Goal: Navigation & Orientation: Find specific page/section

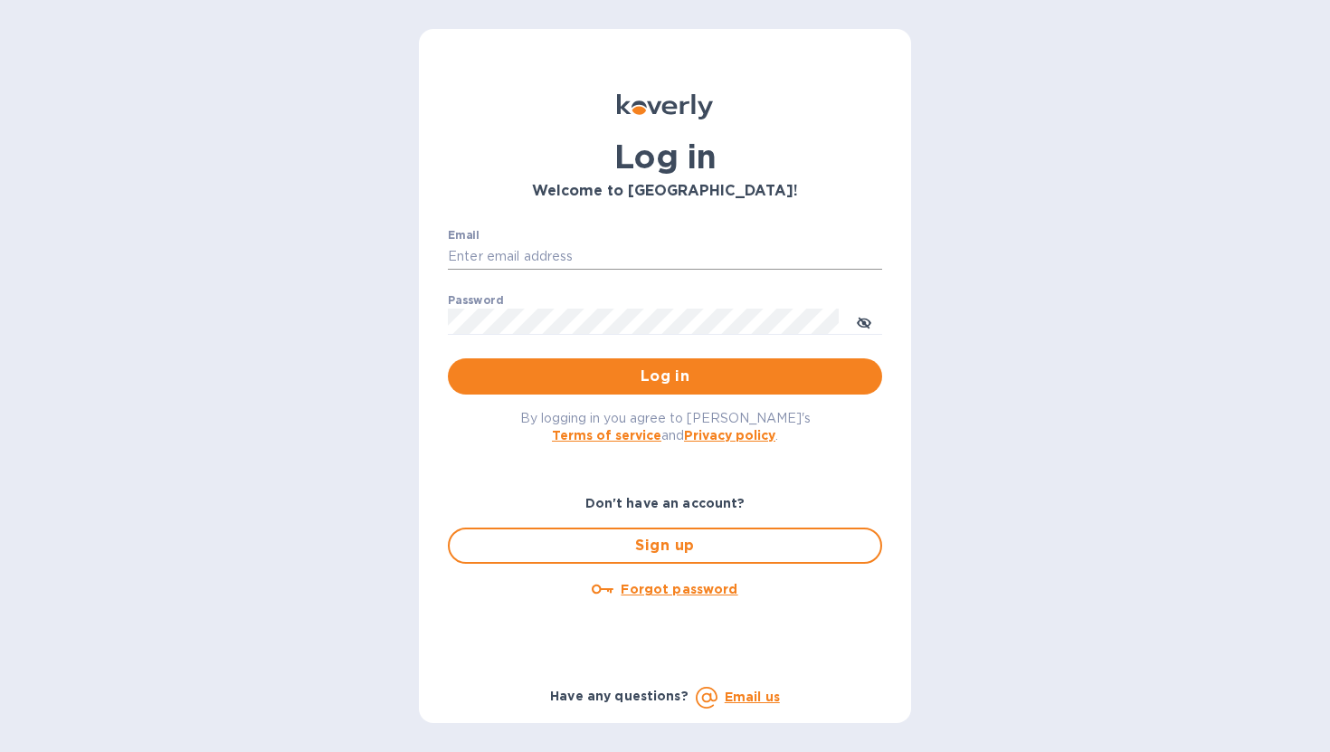
click at [477, 261] on input "Email" at bounding box center [665, 256] width 434 height 27
type input "ngazda@koverly.com"
click at [544, 378] on span "Log in" at bounding box center [664, 377] width 405 height 22
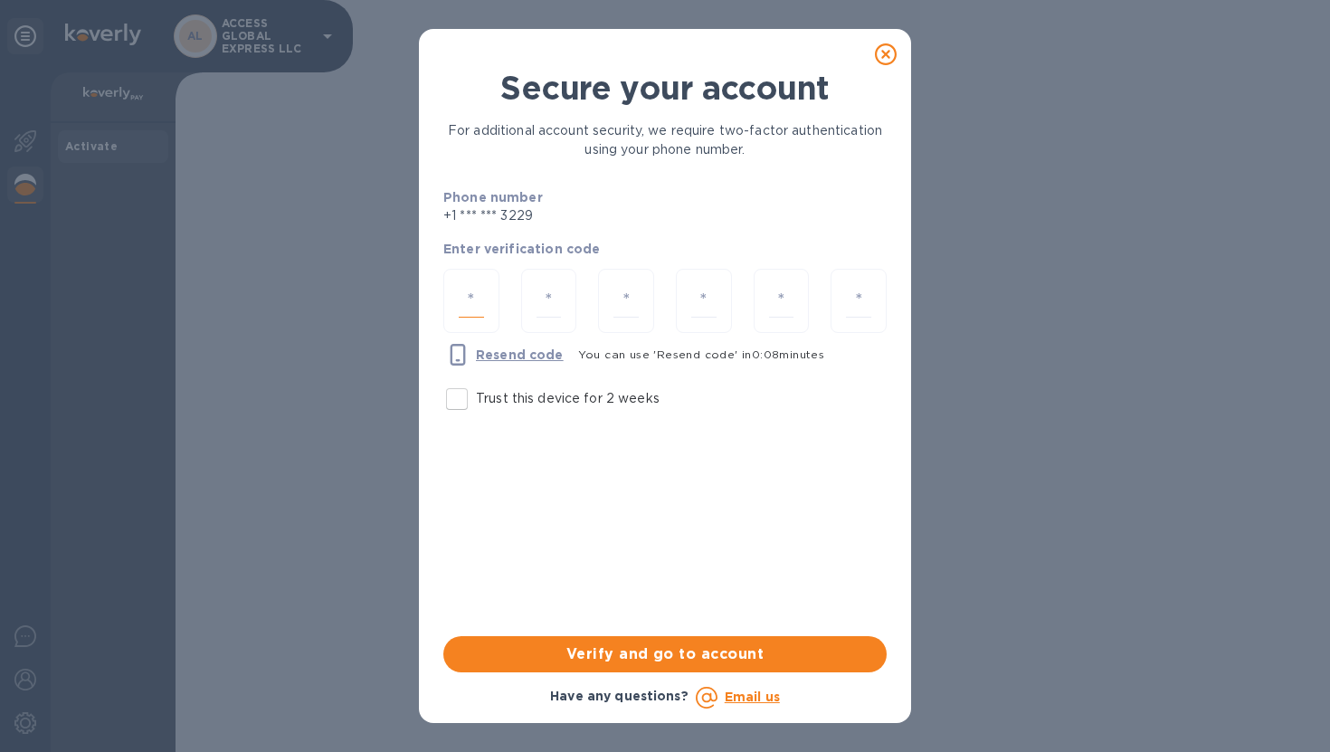
click at [460, 294] on input "number" at bounding box center [471, 300] width 25 height 33
click at [457, 404] on input "Trust this device for 2 weeks" at bounding box center [457, 399] width 38 height 38
checkbox input "true"
click at [471, 316] on input "number" at bounding box center [471, 300] width 25 height 33
type input "8"
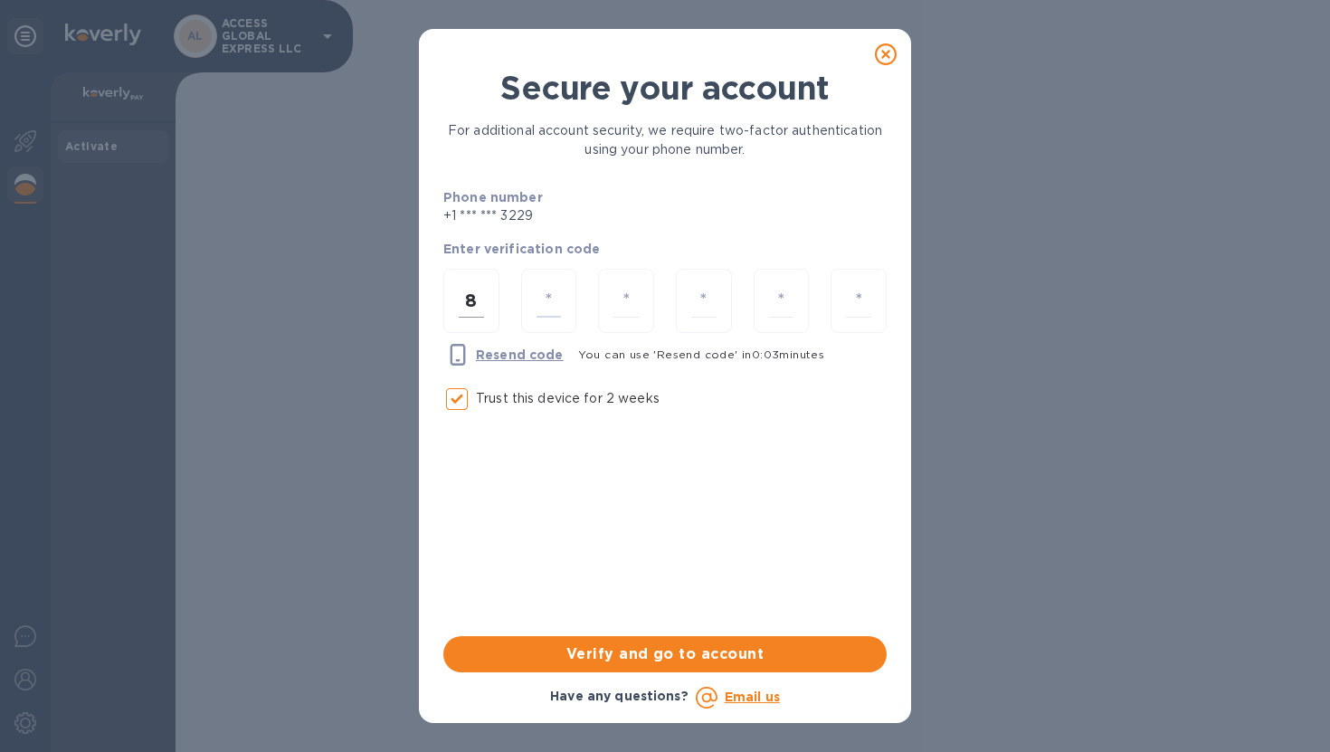
type input "1"
type input "7"
type input "2"
type input "1"
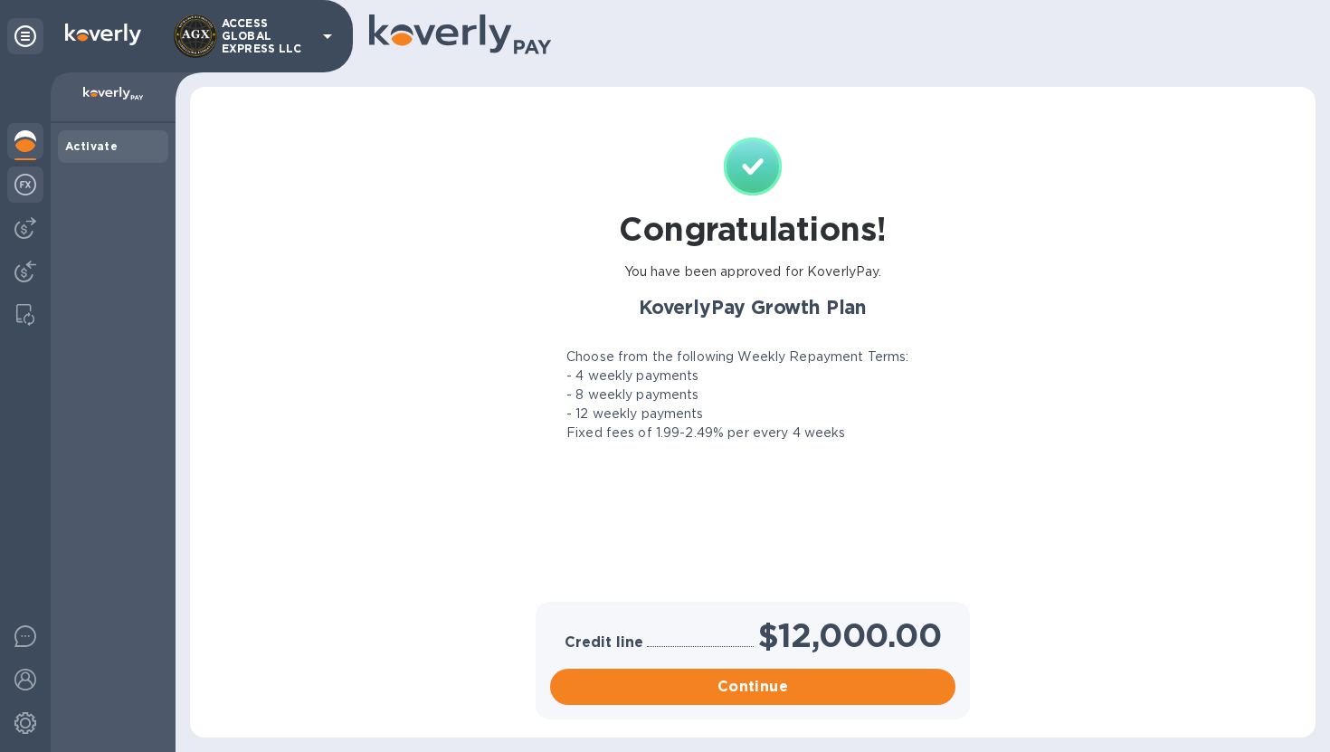
click at [29, 182] on img at bounding box center [25, 185] width 22 height 22
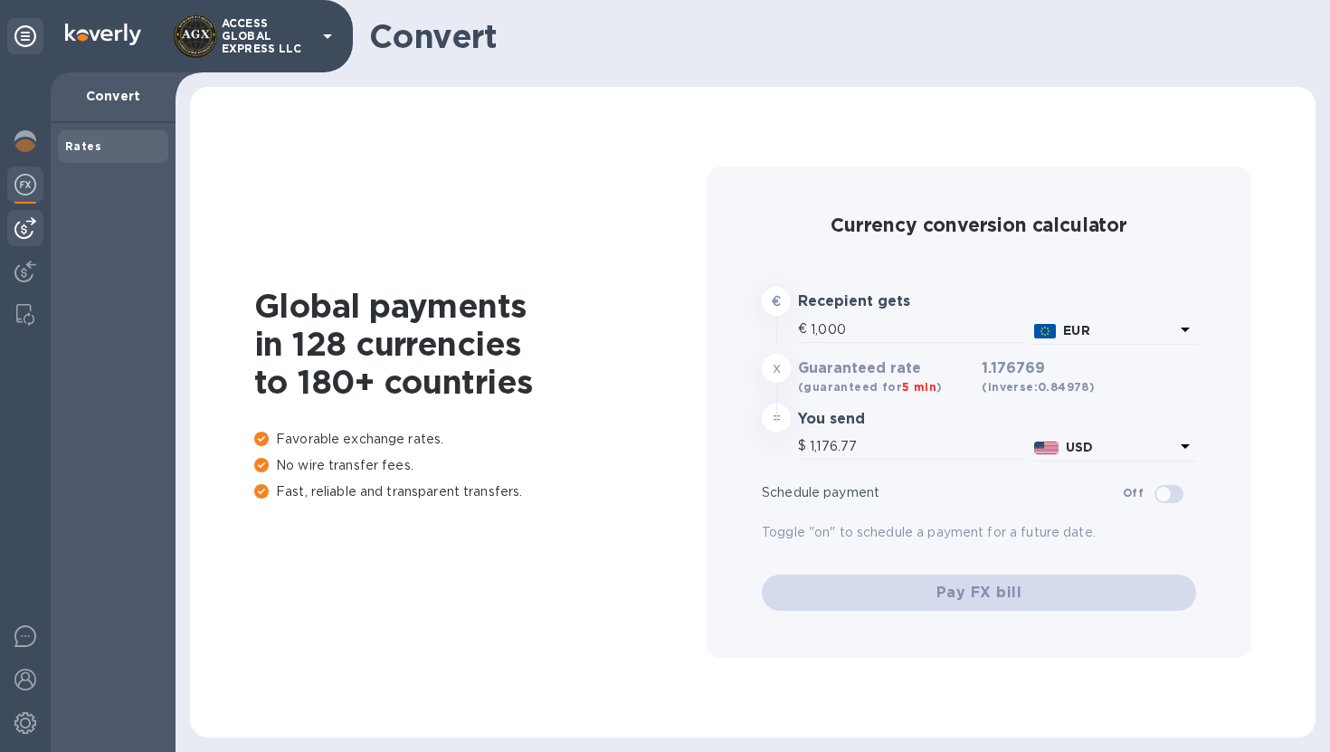
click at [28, 231] on img at bounding box center [25, 228] width 22 height 22
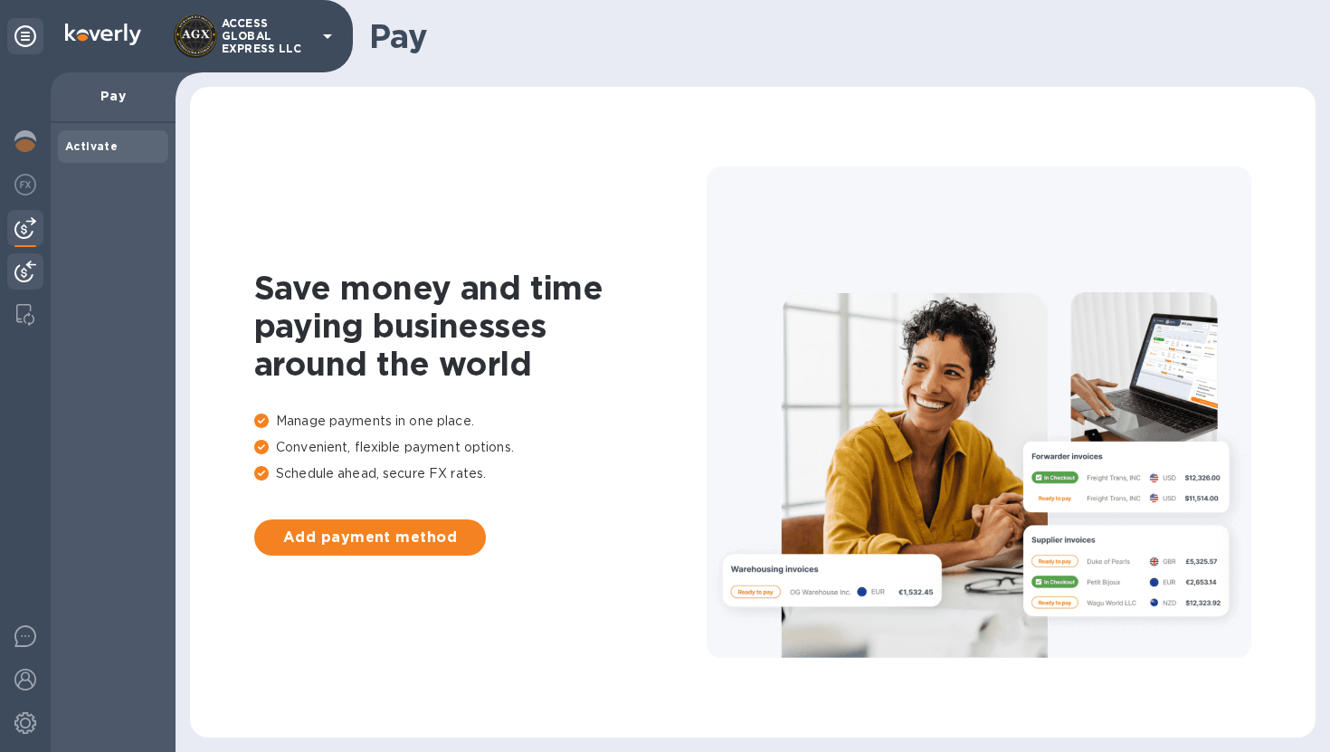
click at [25, 274] on img at bounding box center [25, 272] width 22 height 22
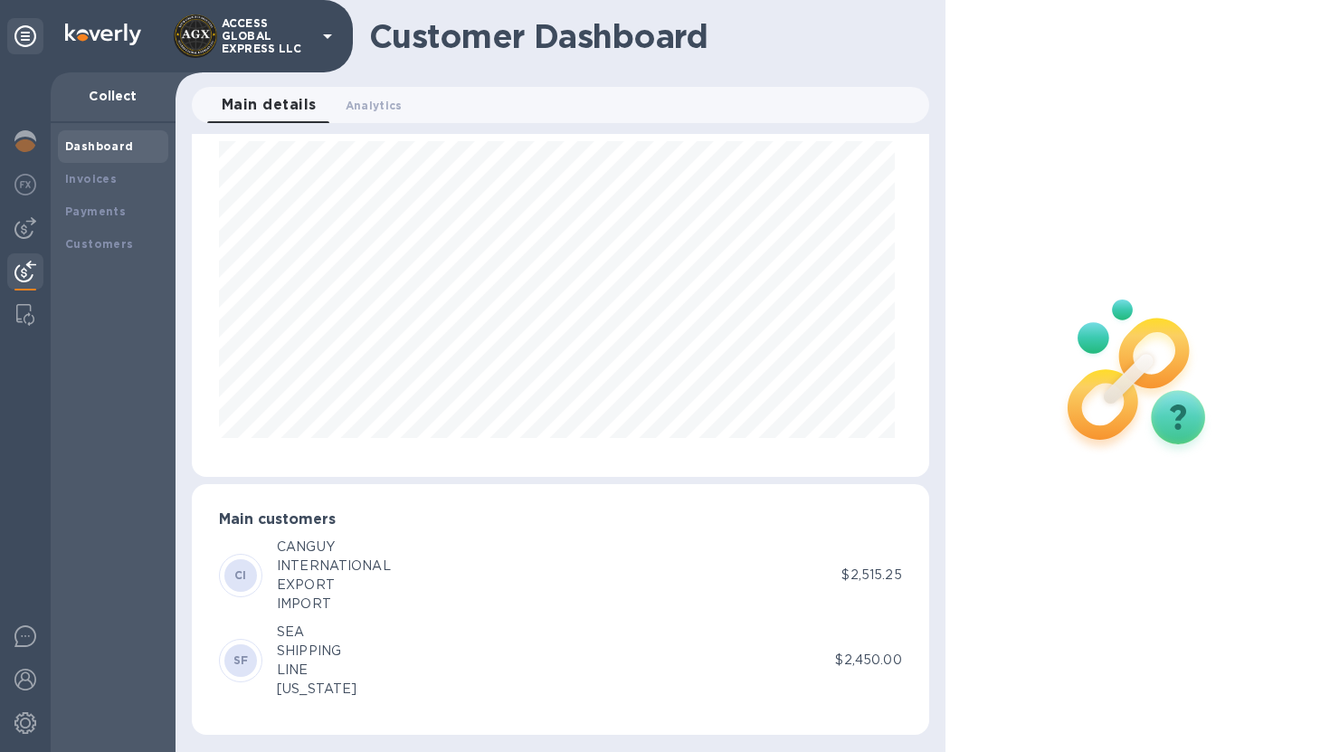
scroll to position [51, 0]
click at [81, 175] on b "Invoices" at bounding box center [91, 179] width 52 height 14
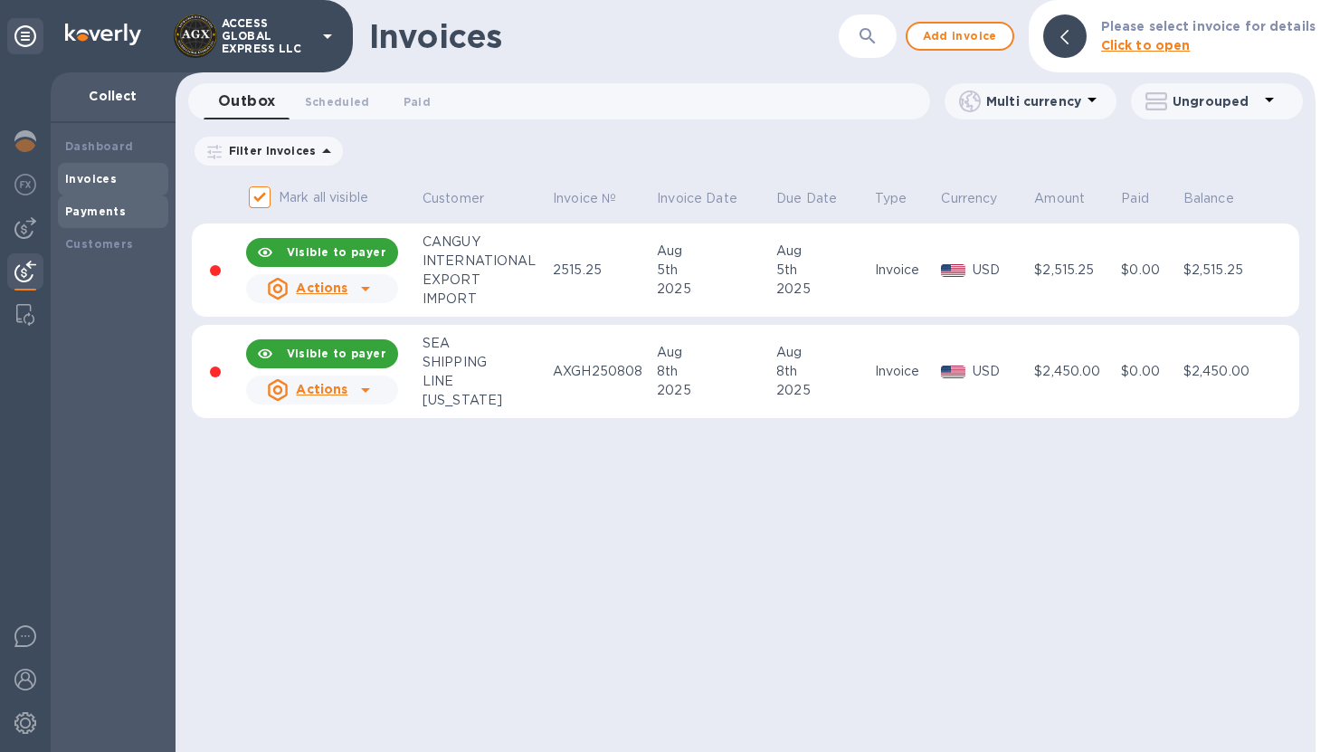
click at [98, 203] on div "Payments" at bounding box center [113, 212] width 96 height 18
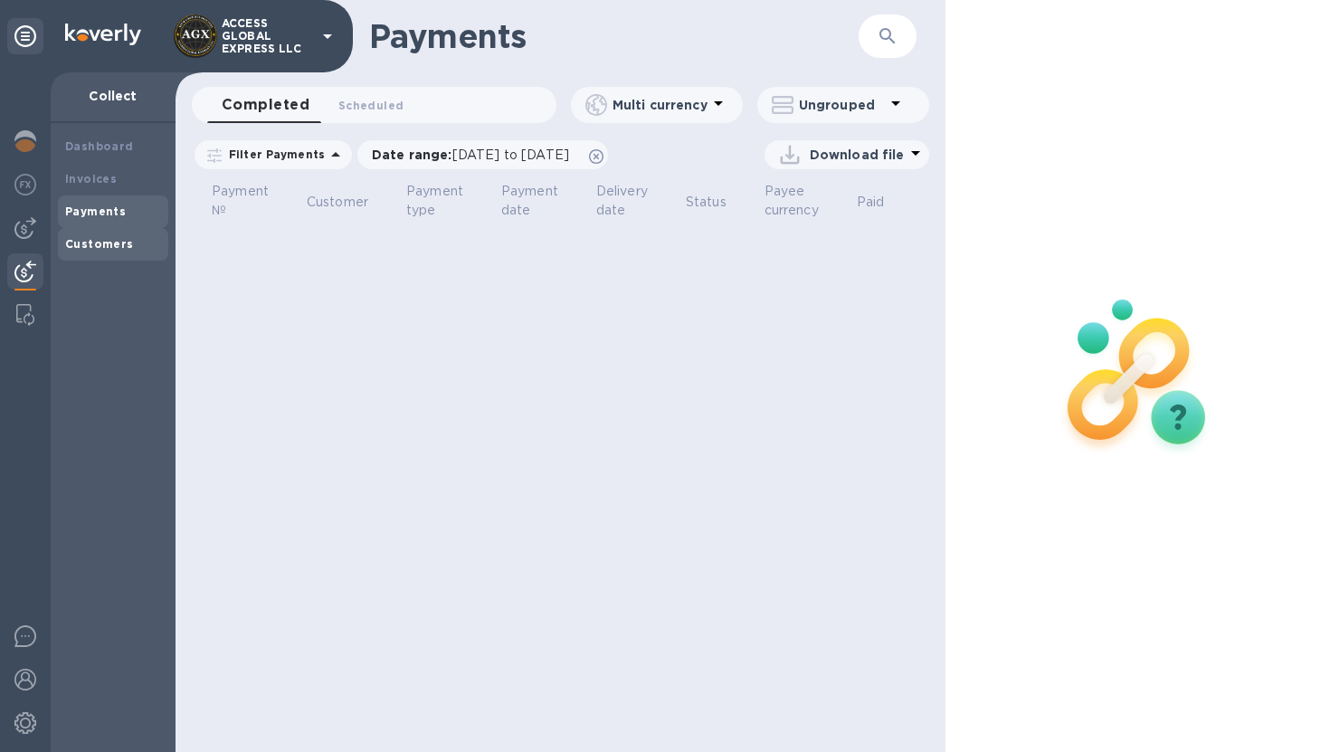
click at [109, 254] on div "Customers" at bounding box center [113, 244] width 110 height 33
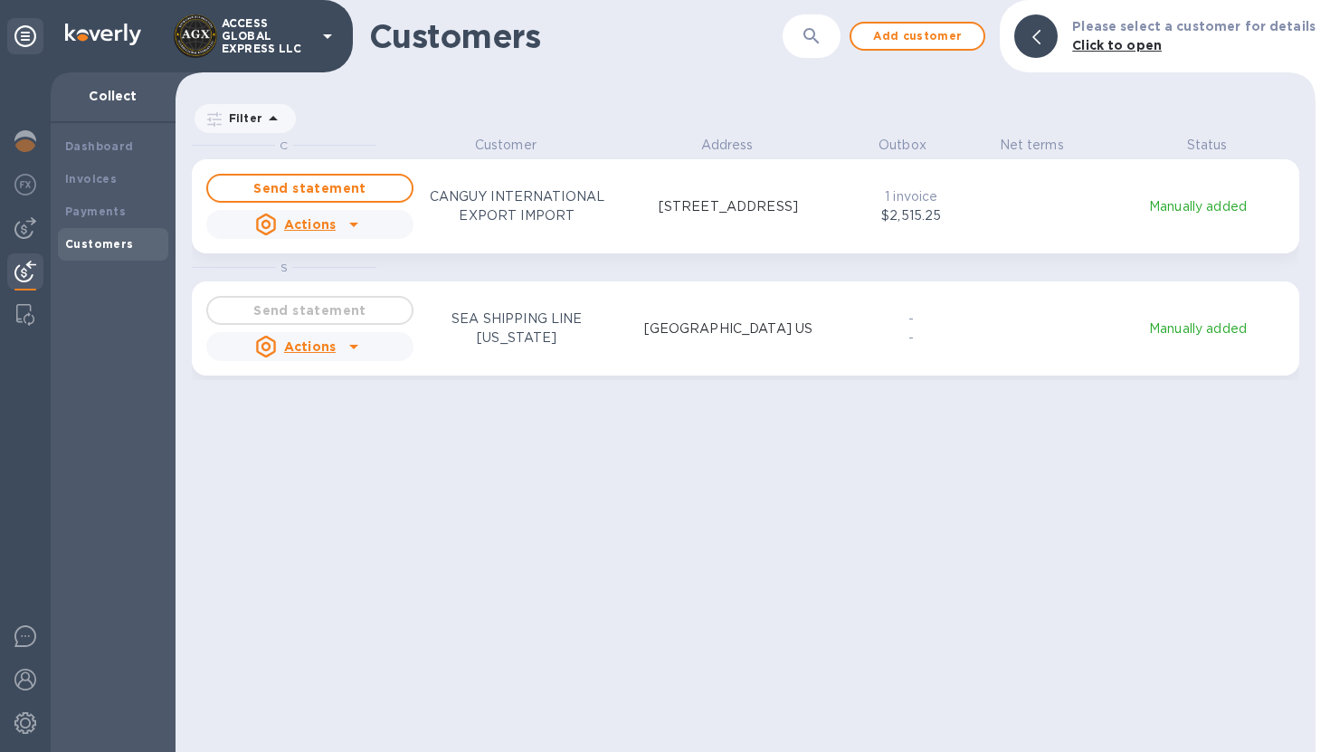
scroll to position [602, 1133]
click at [118, 159] on div "Dashboard" at bounding box center [113, 146] width 110 height 33
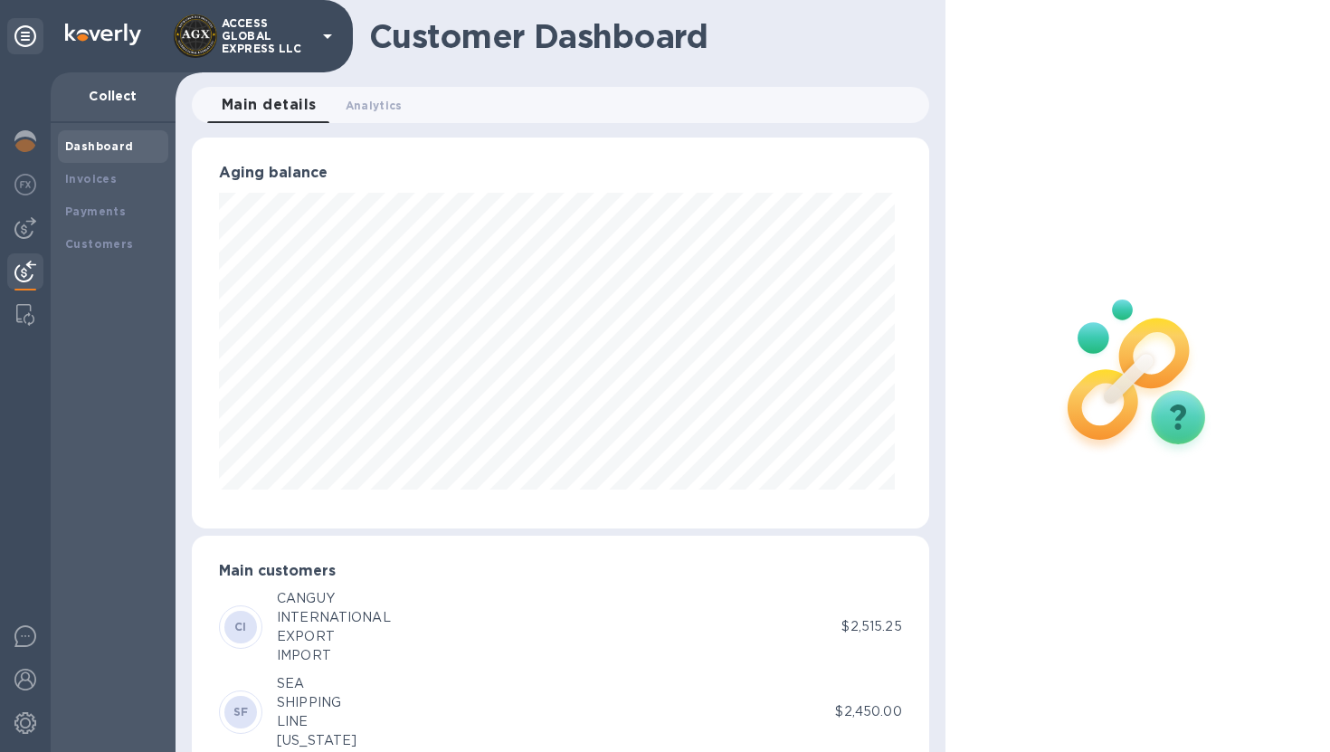
scroll to position [391, 730]
click at [25, 217] on img at bounding box center [25, 228] width 22 height 22
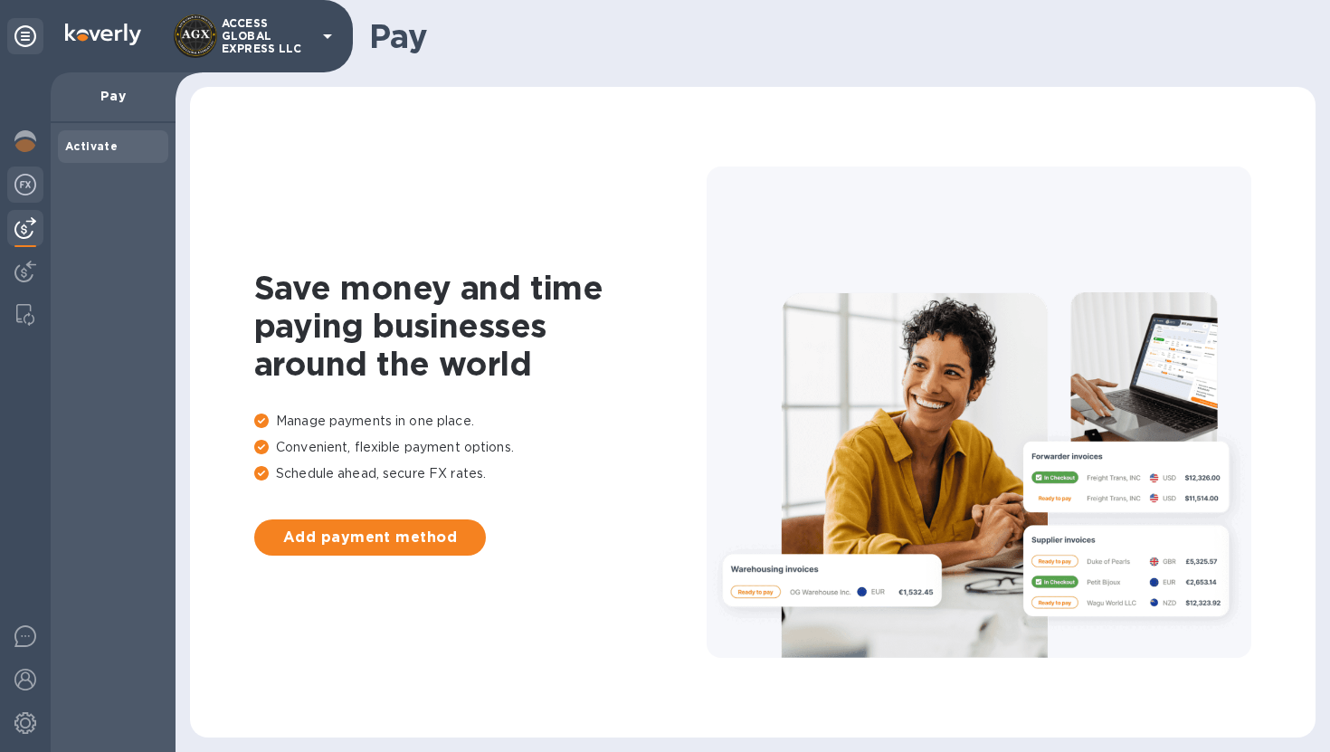
click at [16, 197] on div at bounding box center [25, 186] width 36 height 40
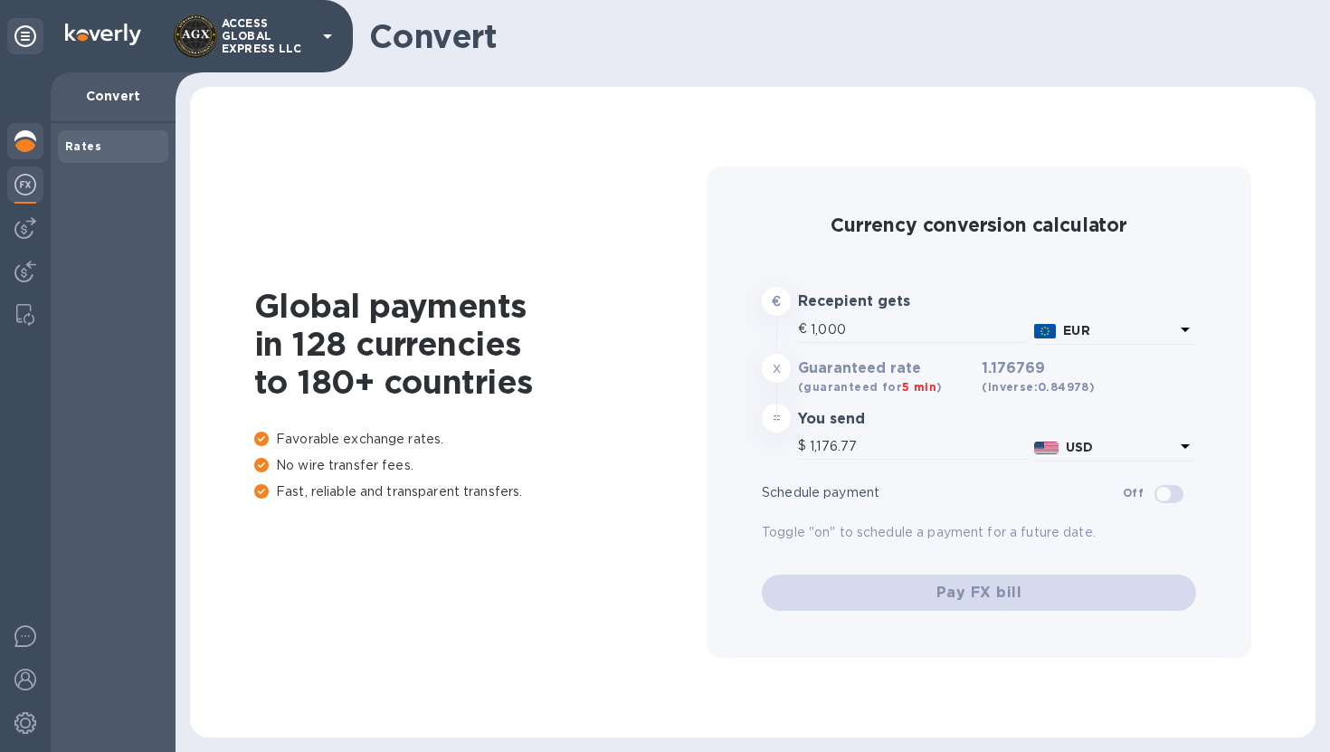
click at [19, 152] on div at bounding box center [25, 143] width 36 height 40
